Goal: Information Seeking & Learning: Learn about a topic

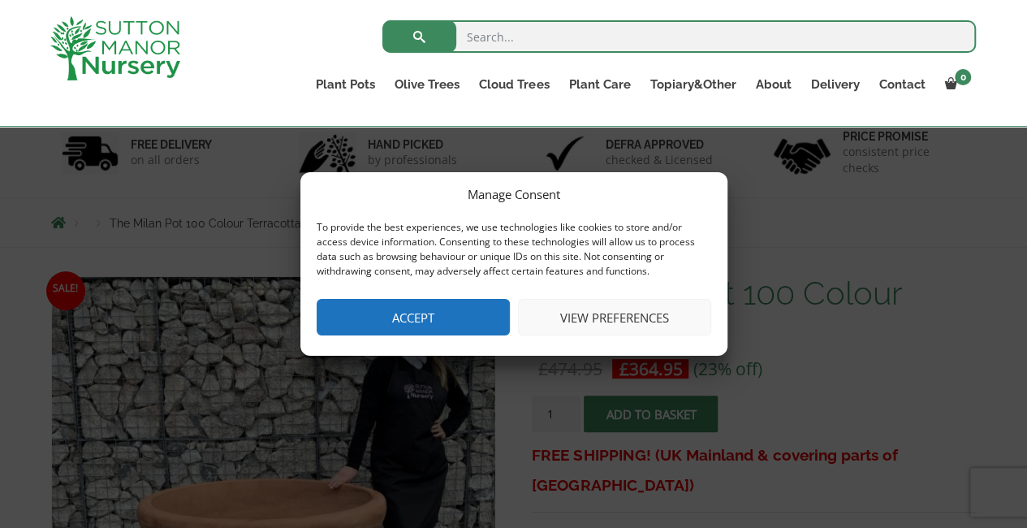
click at [455, 314] on button "Accept" at bounding box center [413, 317] width 193 height 37
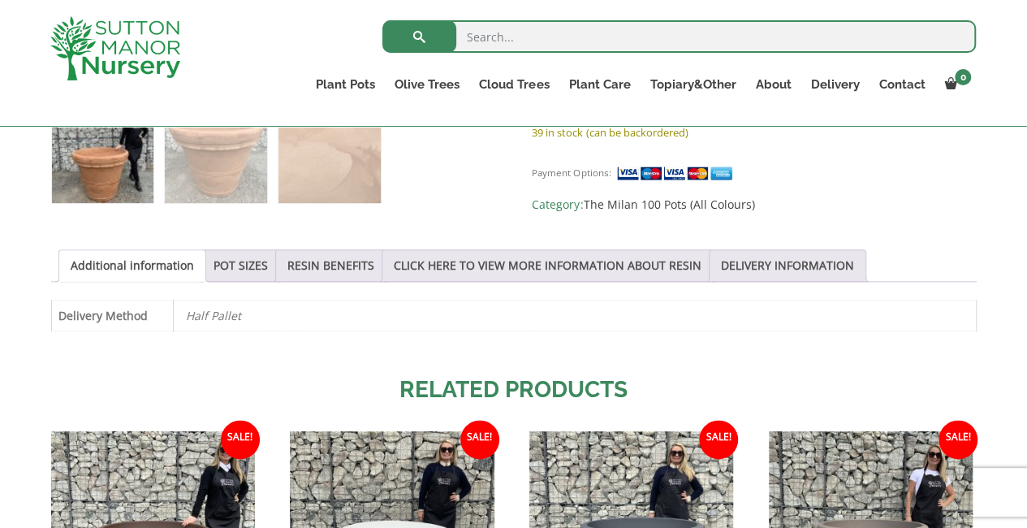
scroll to position [743, 0]
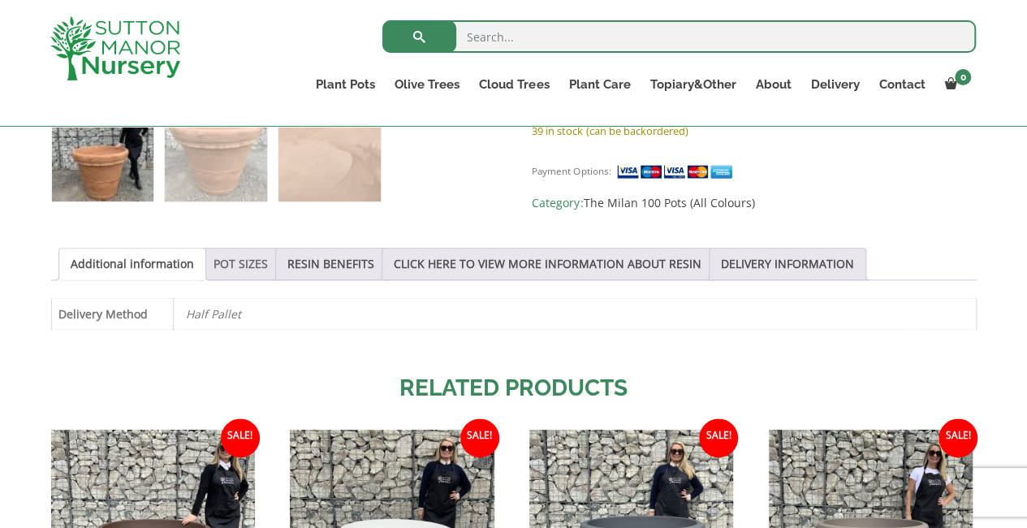
click at [248, 264] on link "POT SIZES" at bounding box center [240, 263] width 54 height 31
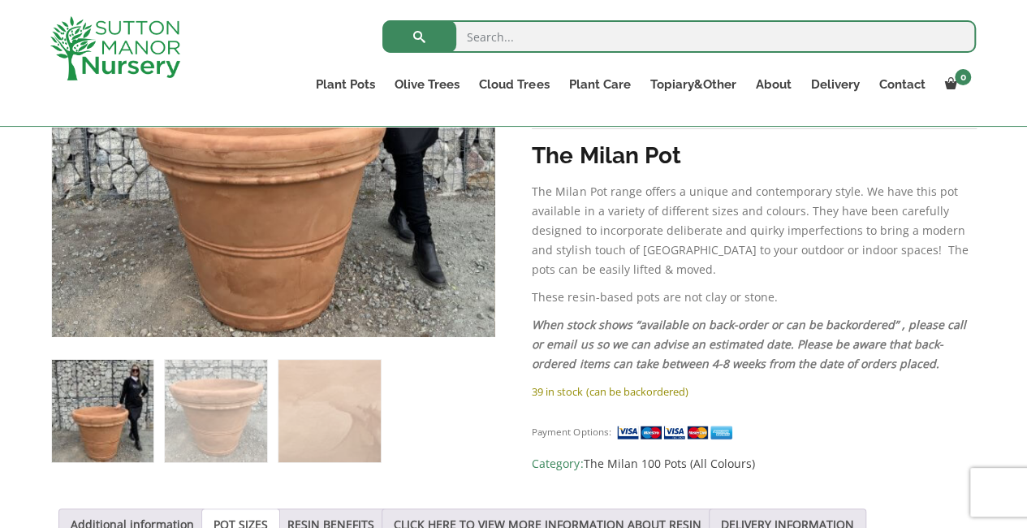
scroll to position [481, 0]
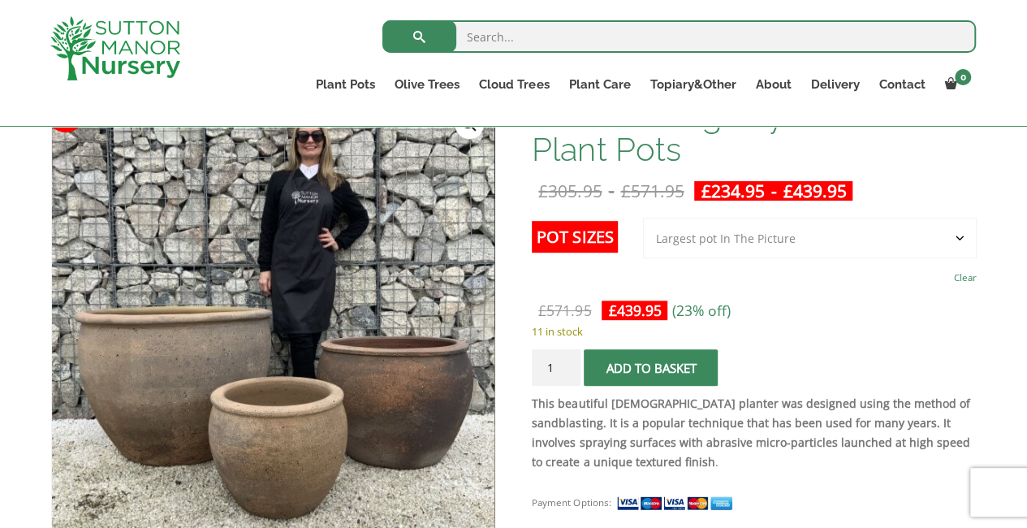
scroll to position [360, 0]
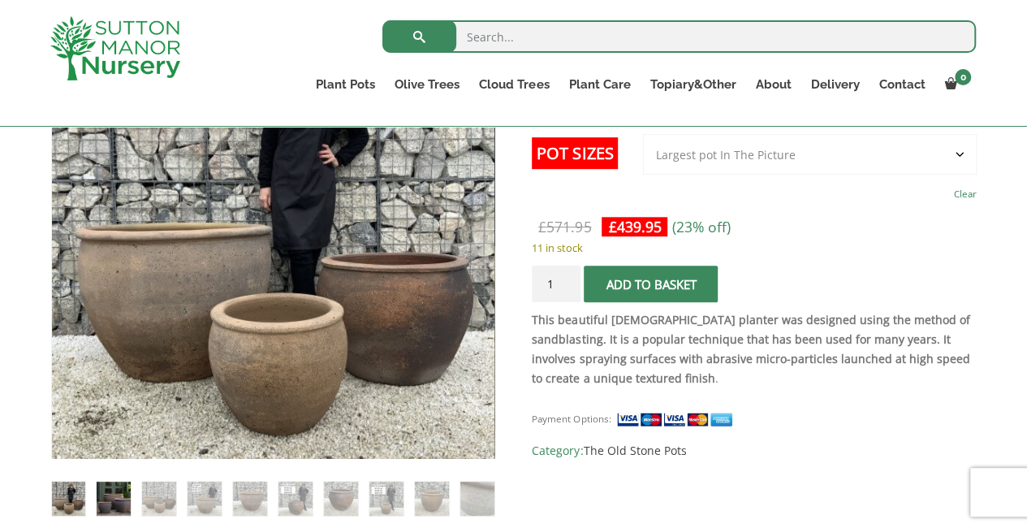
click at [122, 498] on img at bounding box center [113, 497] width 33 height 33
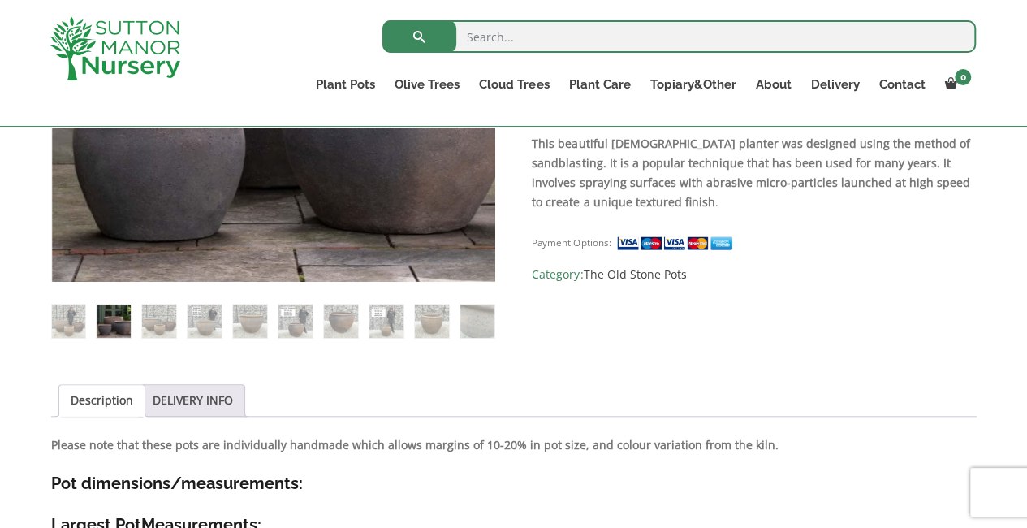
scroll to position [541, 0]
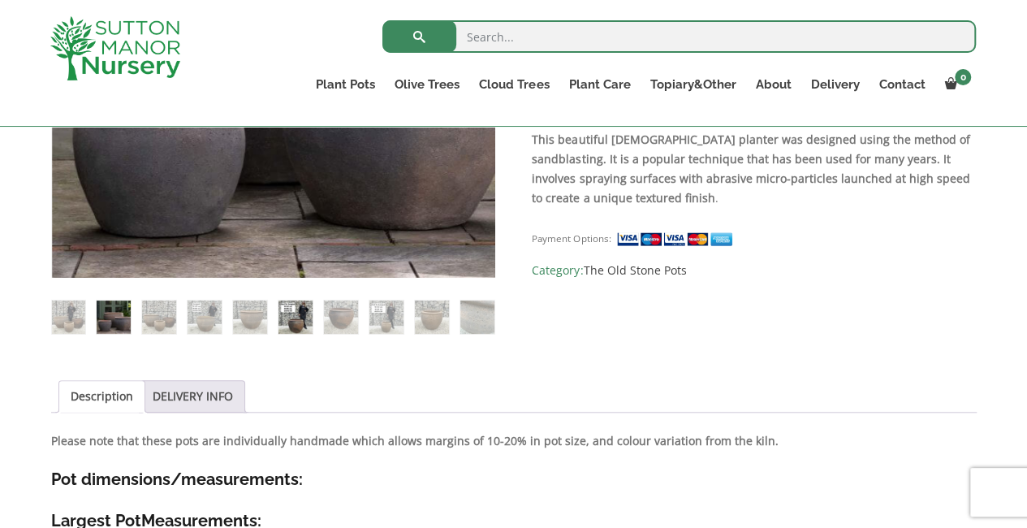
click at [310, 326] on img at bounding box center [294, 316] width 33 height 33
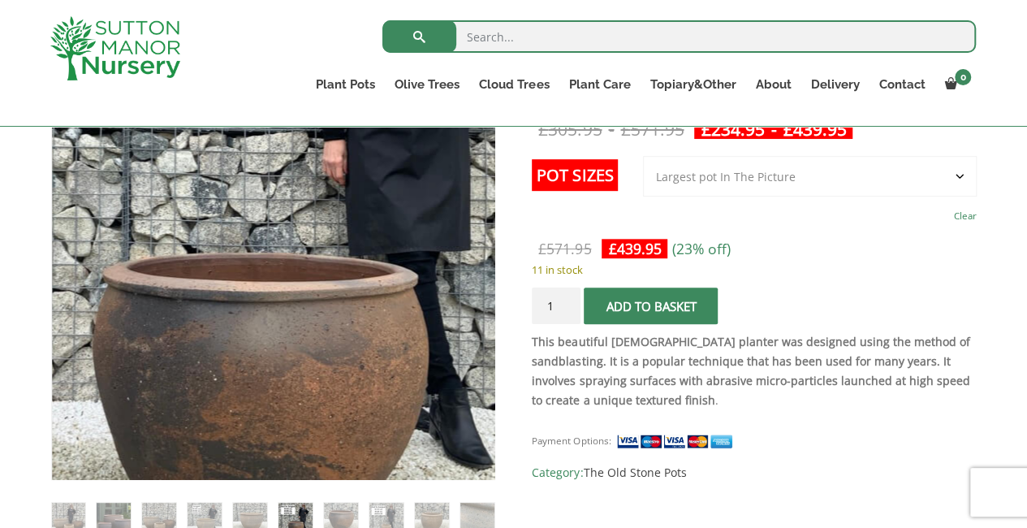
scroll to position [391, 0]
